Goal: Find specific page/section: Find specific page/section

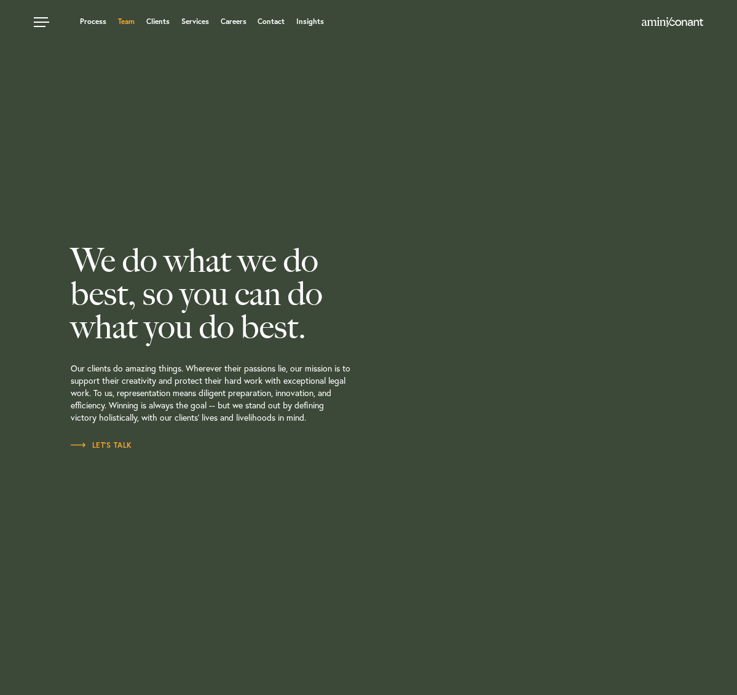
click at [132, 18] on link "Team" at bounding box center [126, 21] width 17 height 7
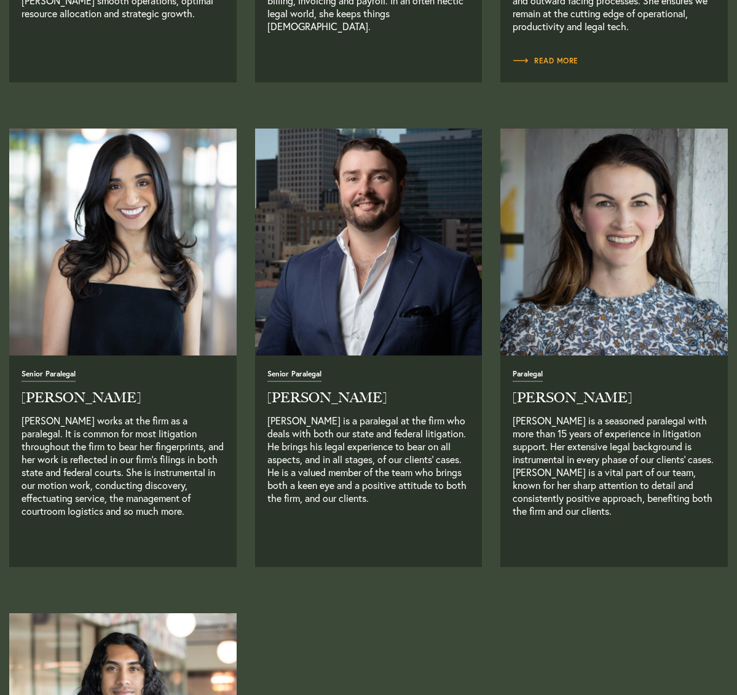
scroll to position [2367, 0]
